Goal: Task Accomplishment & Management: Complete application form

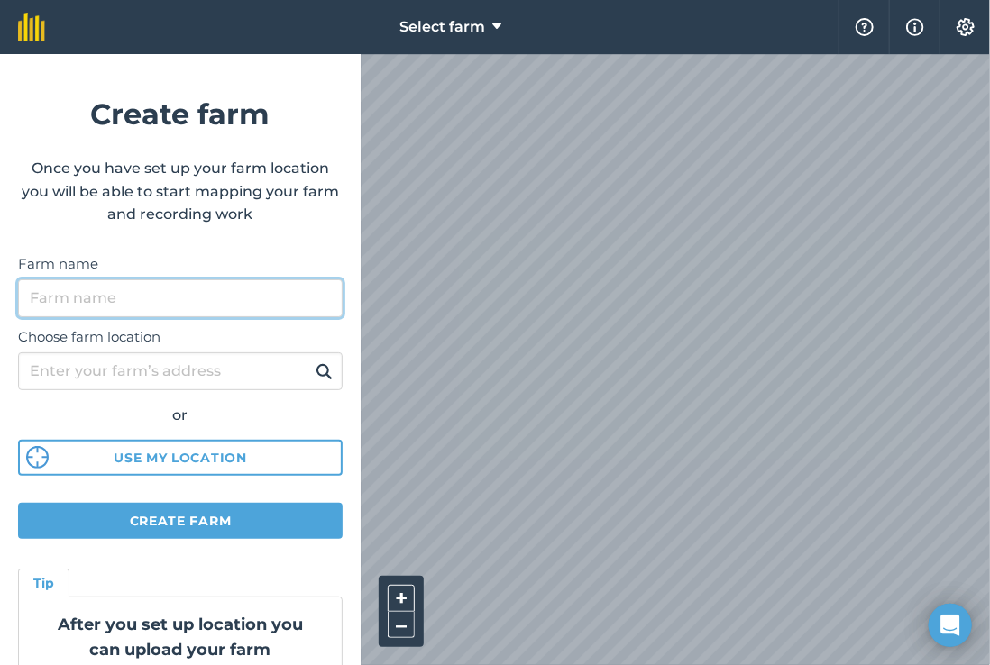
click at [225, 295] on input "Farm name" at bounding box center [180, 298] width 324 height 38
type input "P"
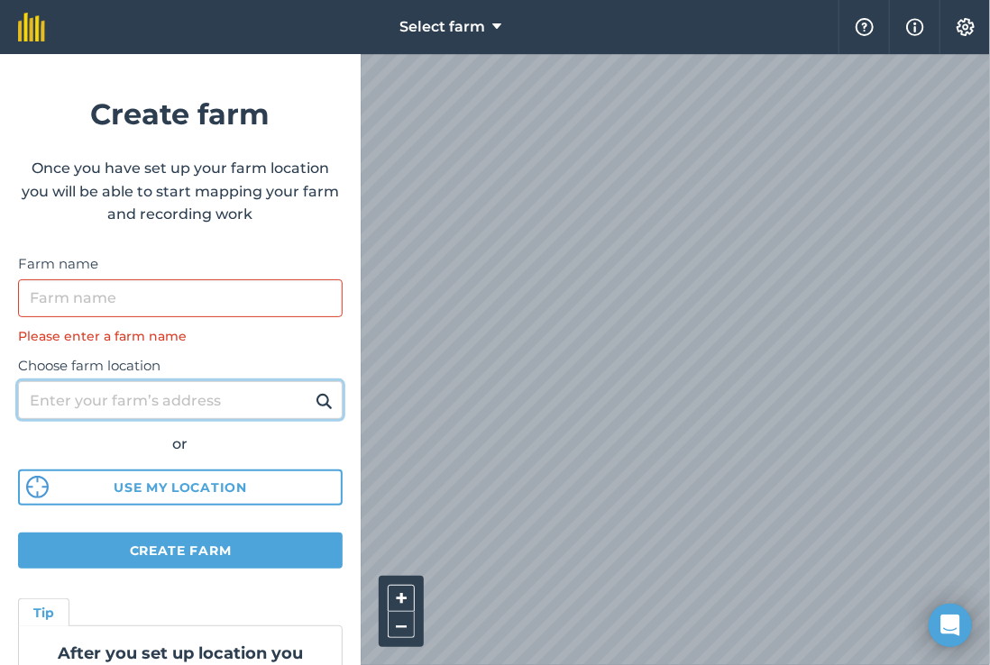
click at [263, 388] on input "Choose farm location" at bounding box center [180, 400] width 324 height 38
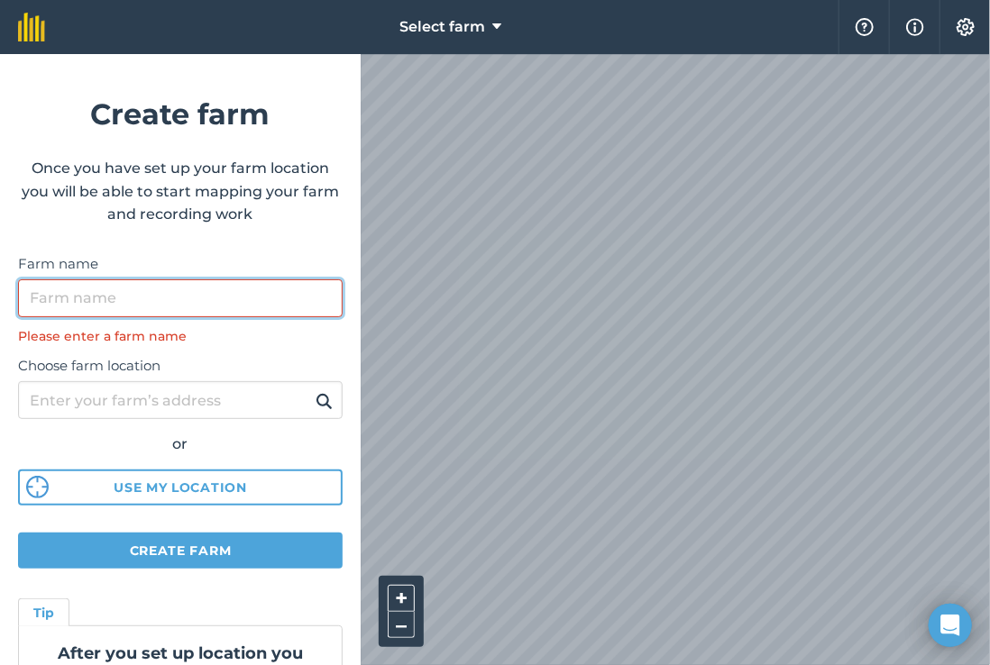
click at [59, 287] on input "Farm name" at bounding box center [180, 298] width 324 height 38
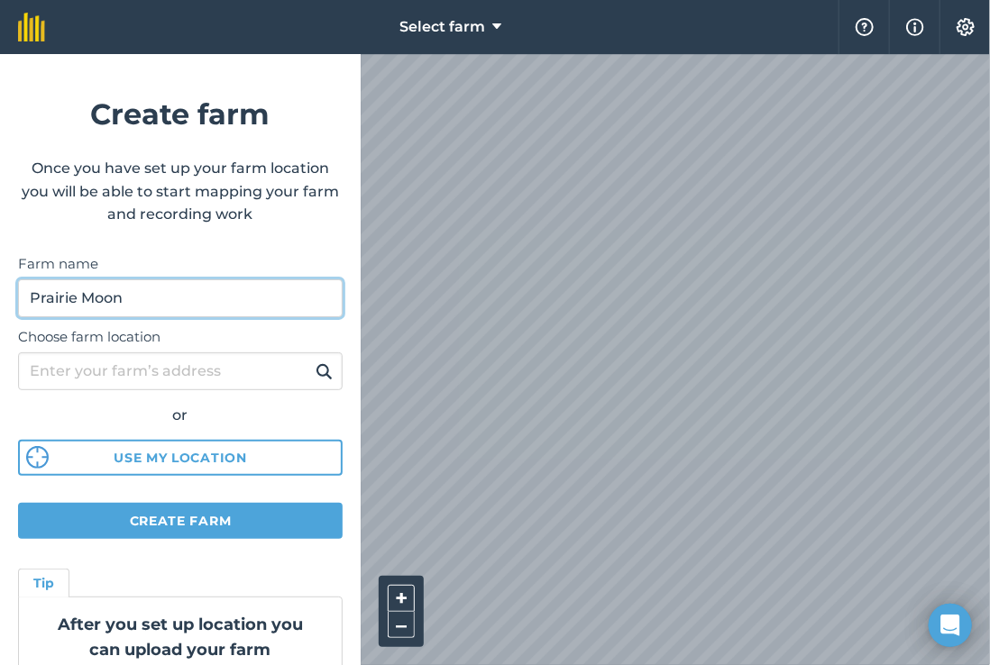
type input "Prairie Moon"
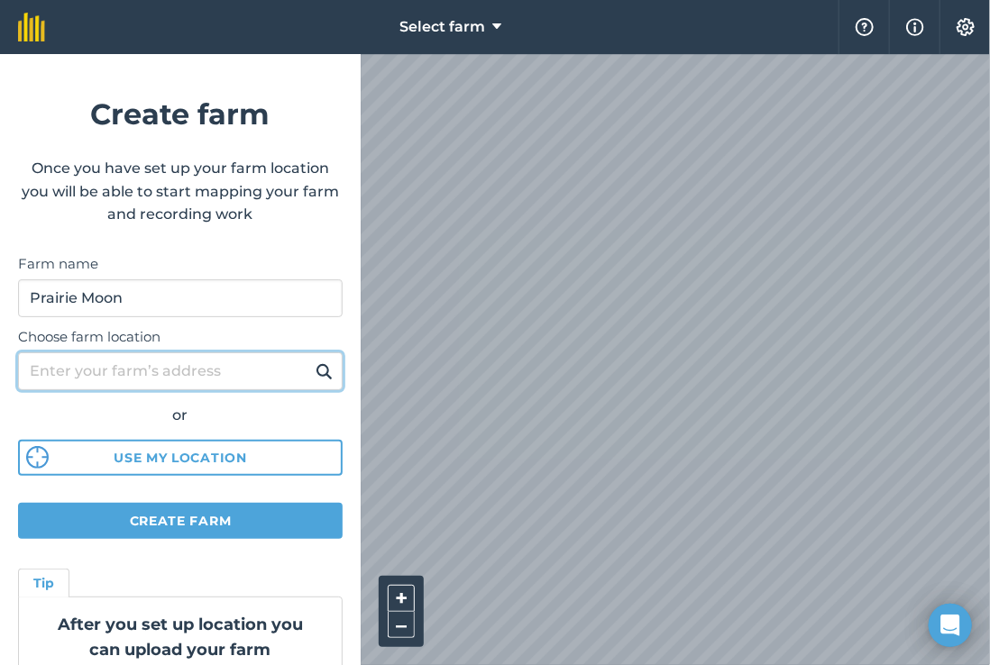
click at [104, 369] on input "Choose farm location" at bounding box center [180, 371] width 324 height 38
type input "[STREET_ADDRESS]"
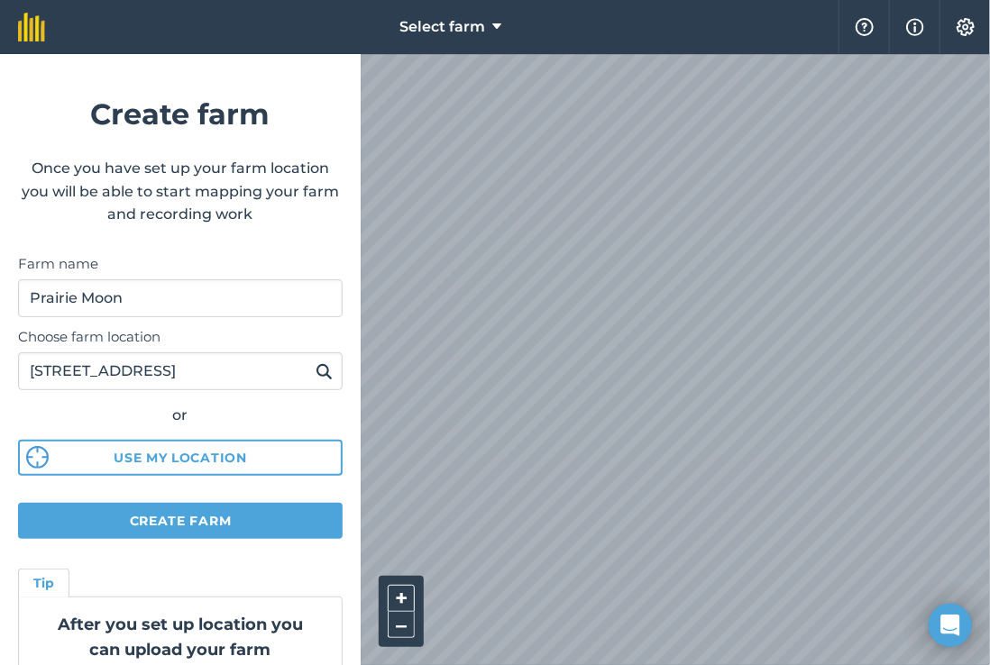
click at [315, 370] on img at bounding box center [323, 372] width 17 height 22
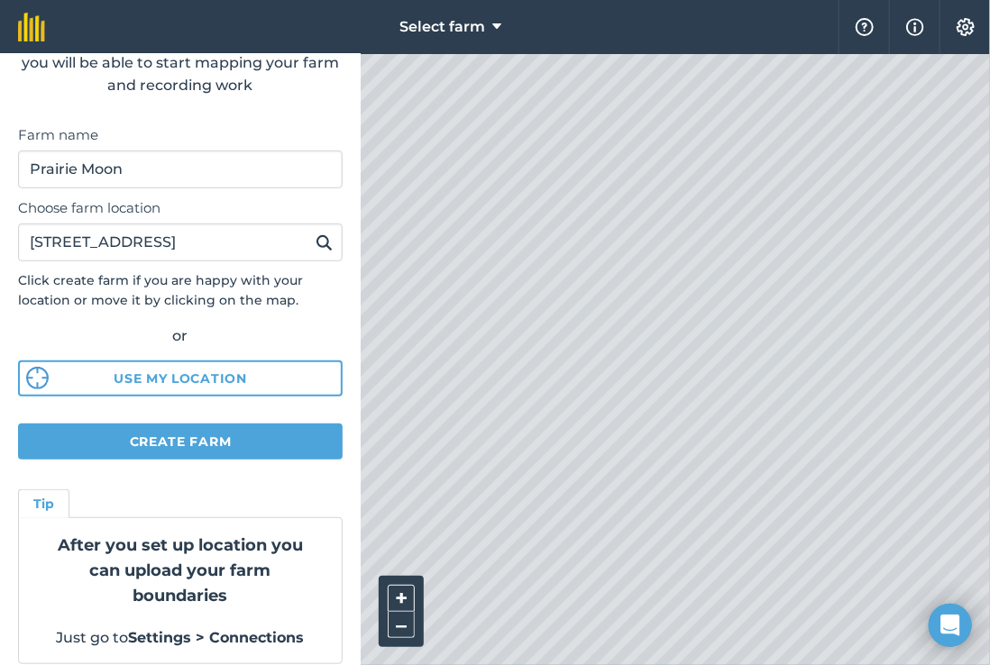
scroll to position [144, 0]
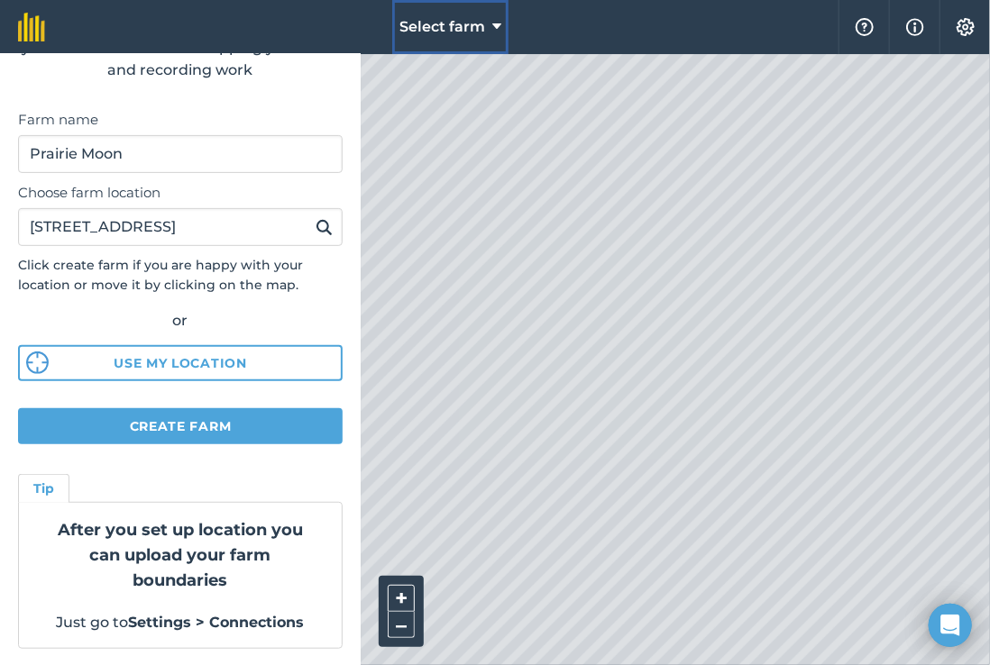
click at [490, 27] on button "Select farm" at bounding box center [450, 27] width 116 height 54
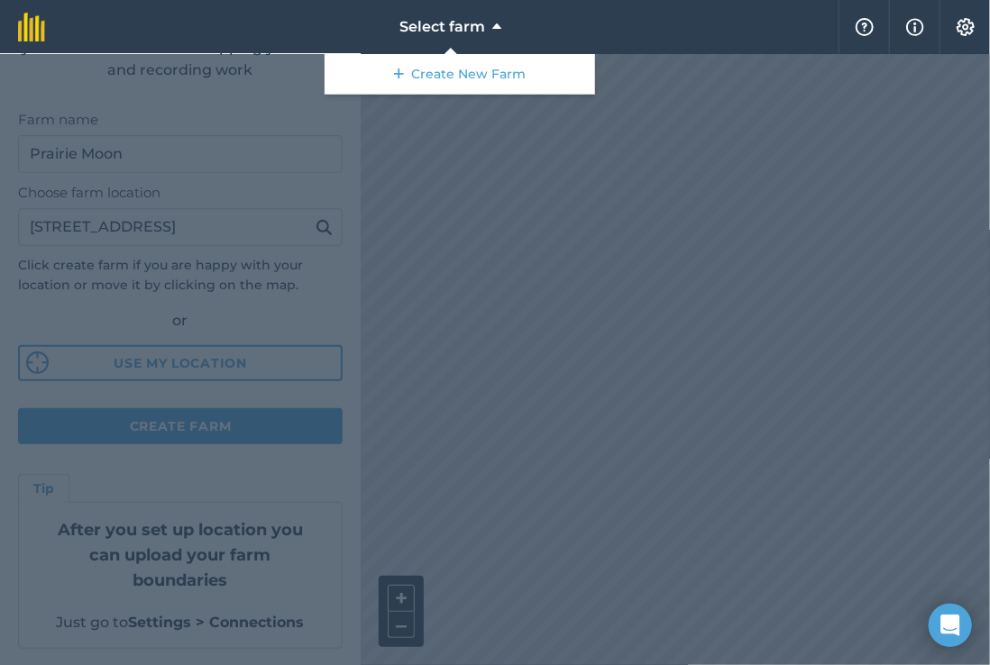
click at [461, 317] on div at bounding box center [495, 359] width 990 height 611
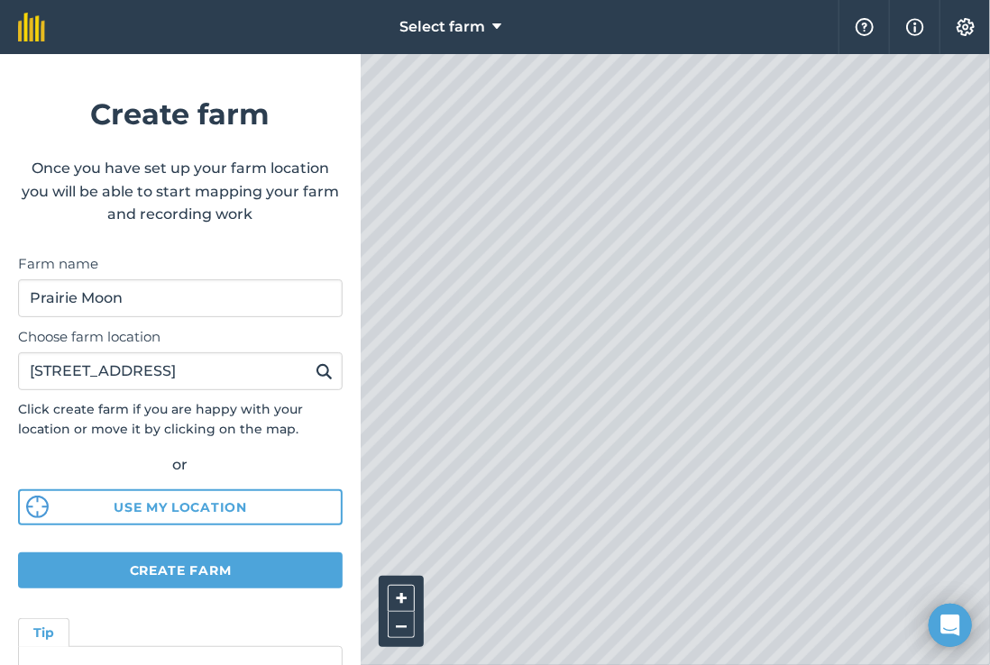
scroll to position [0, 0]
click at [496, 20] on icon at bounding box center [496, 27] width 9 height 22
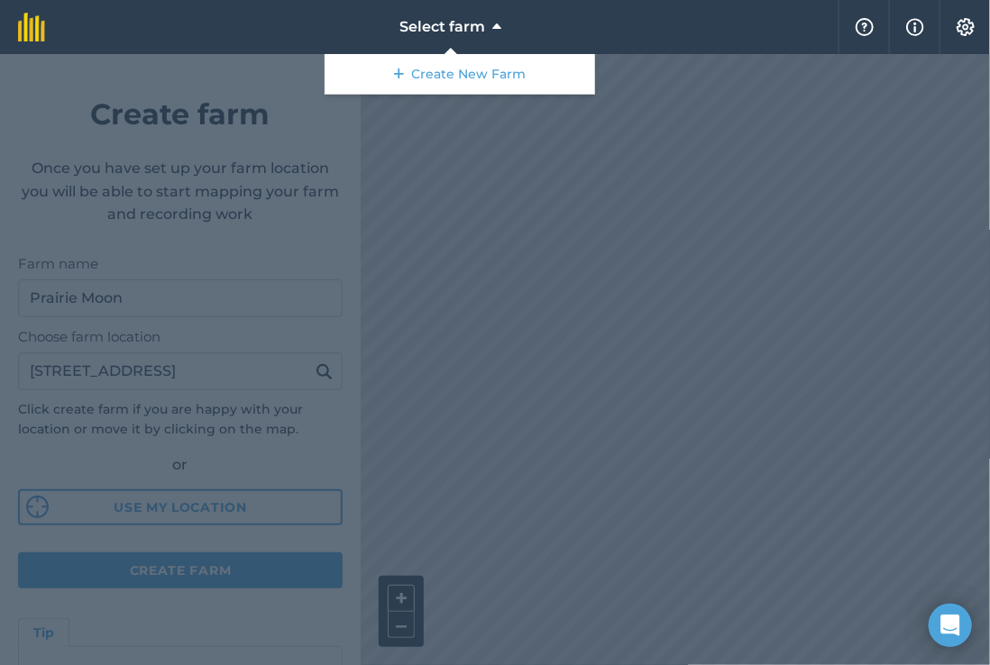
click at [562, 229] on div at bounding box center [495, 359] width 990 height 611
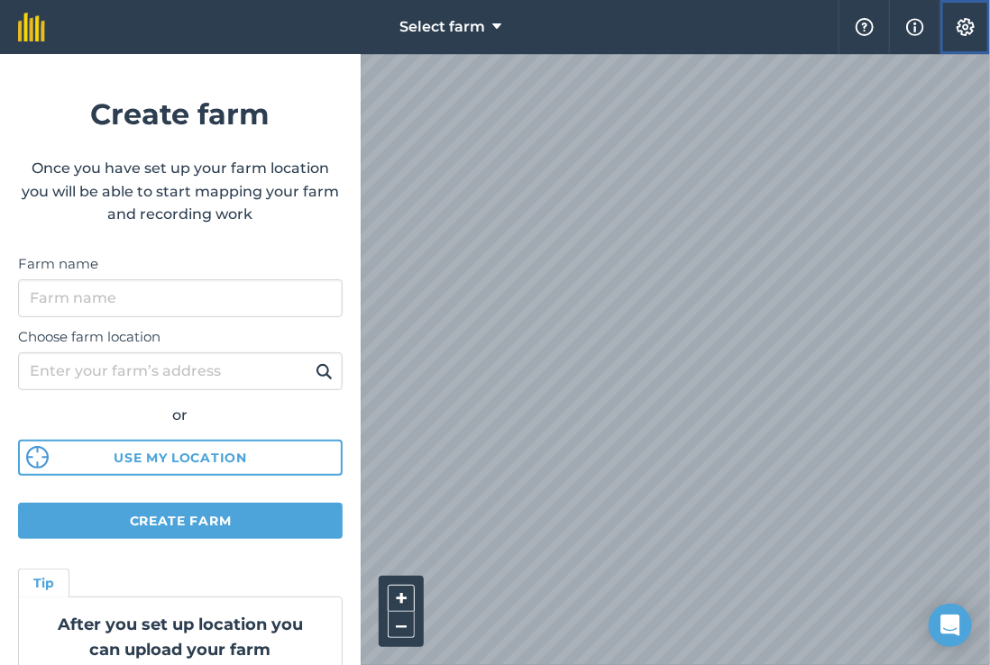
click at [970, 31] on img at bounding box center [966, 27] width 22 height 18
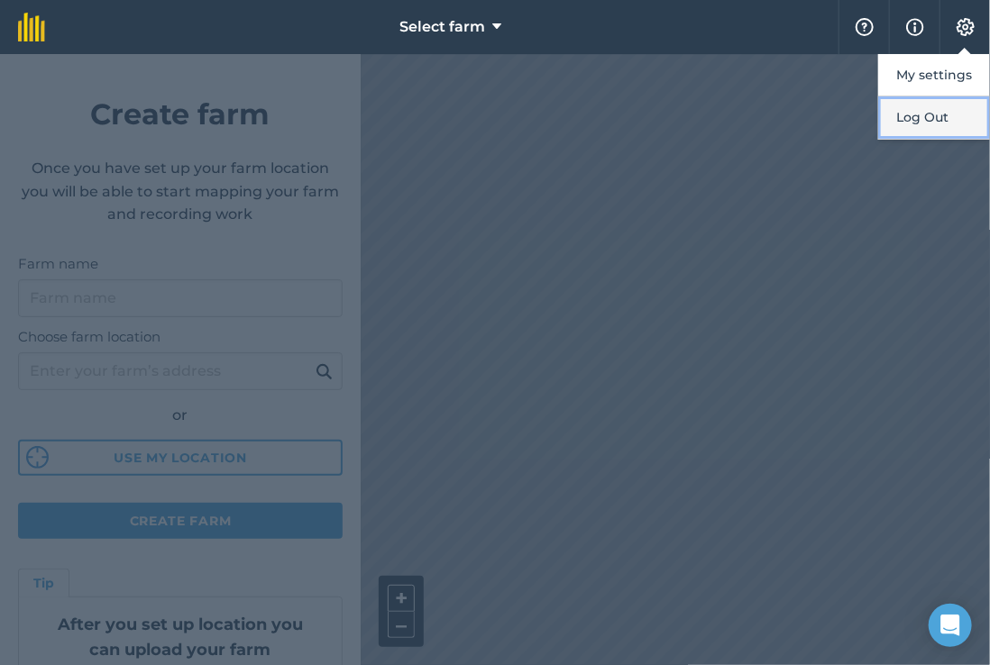
click at [909, 121] on button "Log Out" at bounding box center [934, 117] width 112 height 42
